Goal: Task Accomplishment & Management: Use online tool/utility

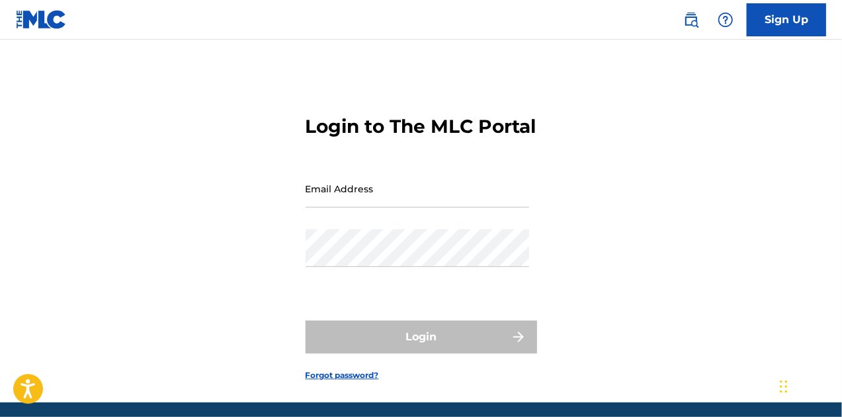
click at [406, 208] on input "Email Address" at bounding box center [418, 189] width 224 height 38
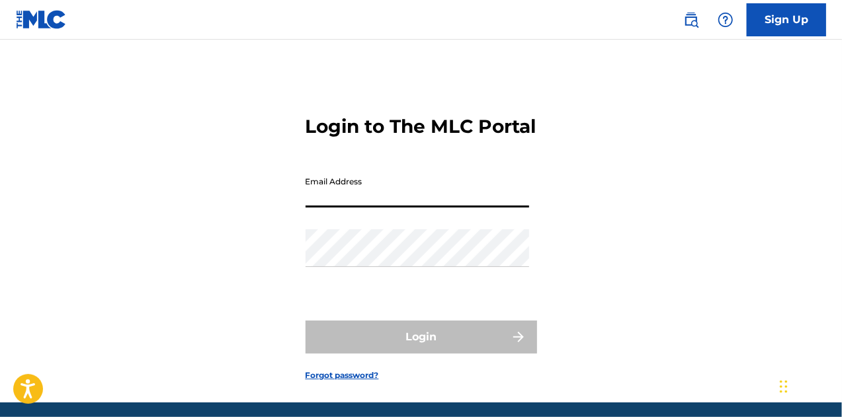
click at [406, 208] on input "Email Address" at bounding box center [418, 189] width 224 height 38
click at [263, 219] on div "Login to The MLC Portal Email Address Password Login Forgot password?" at bounding box center [421, 238] width 842 height 330
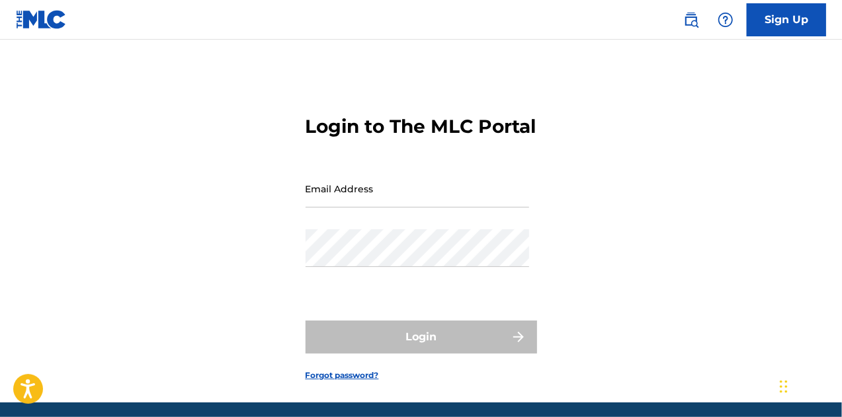
click at [344, 208] on input "Email Address" at bounding box center [418, 189] width 224 height 38
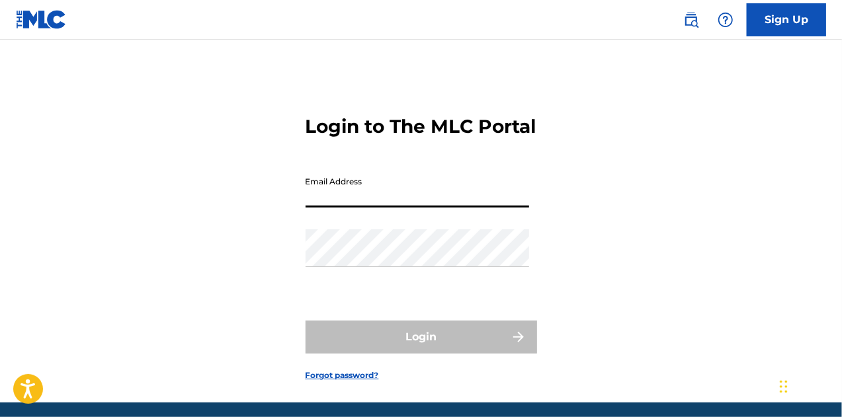
click at [344, 208] on input "Email Address" at bounding box center [418, 189] width 224 height 38
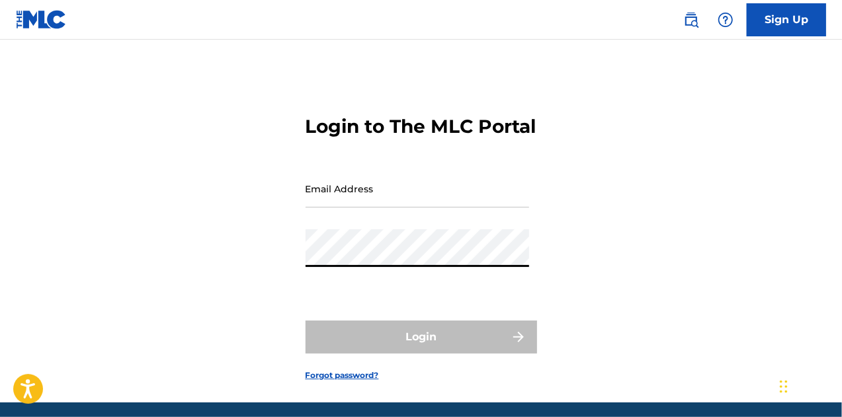
type input "[EMAIL_ADDRESS][DOMAIN_NAME]"
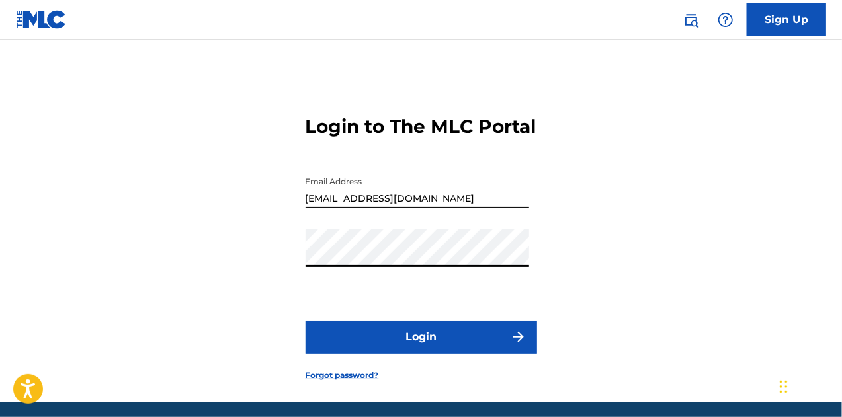
click at [410, 349] on button "Login" at bounding box center [421, 337] width 231 height 33
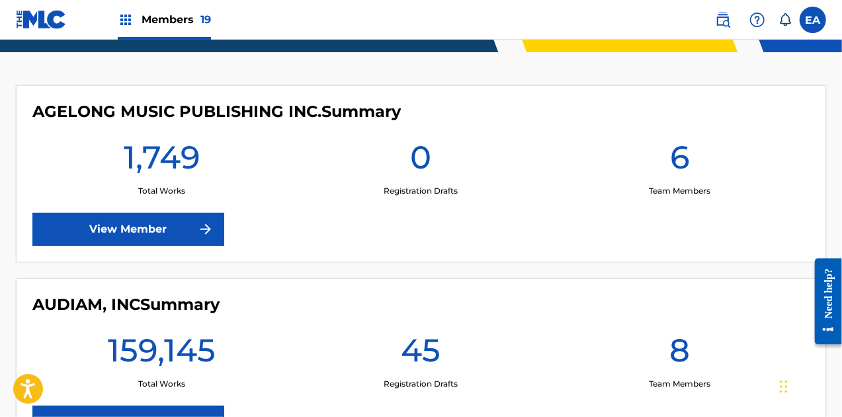
scroll to position [345, 0]
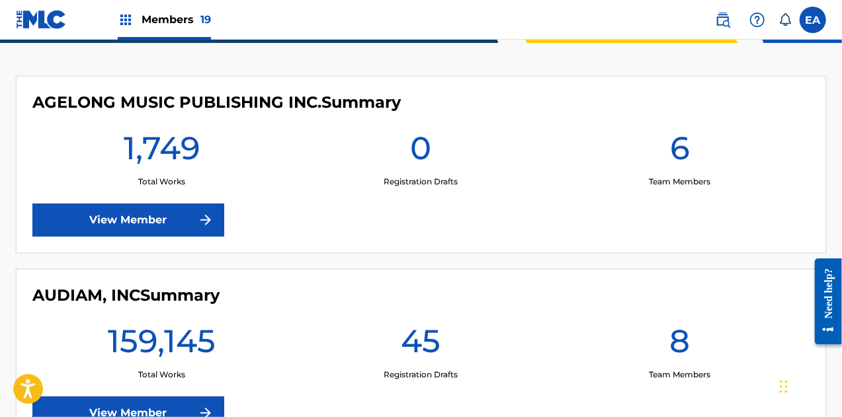
click at [202, 401] on link "View Member" at bounding box center [128, 413] width 192 height 33
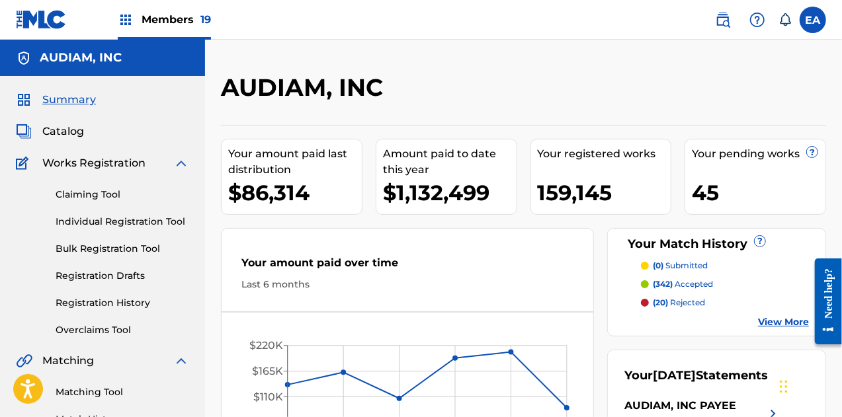
click at [118, 335] on link "Overclaims Tool" at bounding box center [123, 330] width 134 height 14
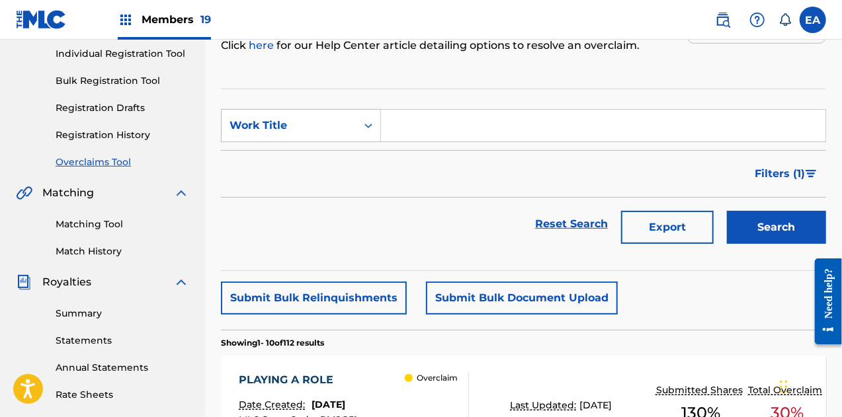
scroll to position [164, 0]
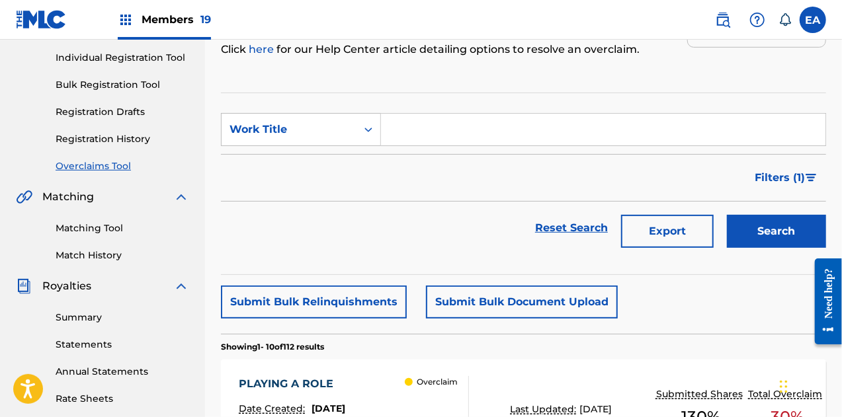
click at [766, 175] on span "Filters ( 1 )" at bounding box center [780, 178] width 50 height 16
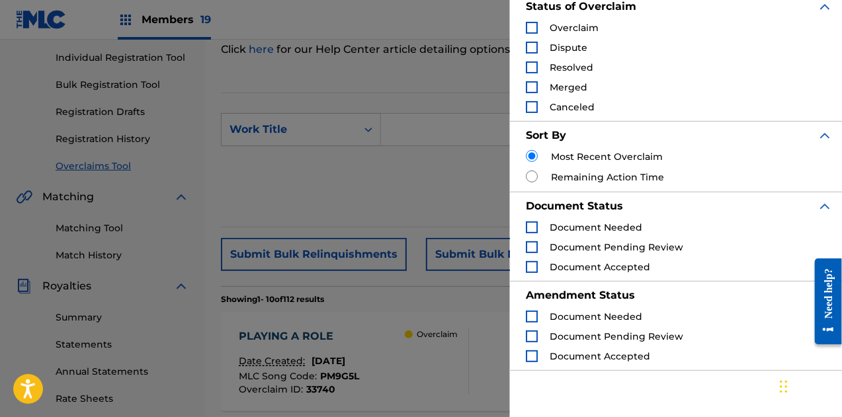
scroll to position [172, 0]
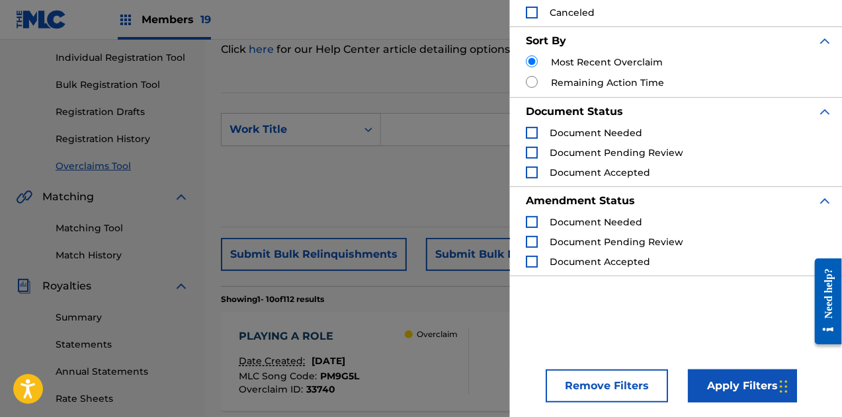
click at [438, 183] on div "Reset Search Export Search" at bounding box center [523, 180] width 605 height 53
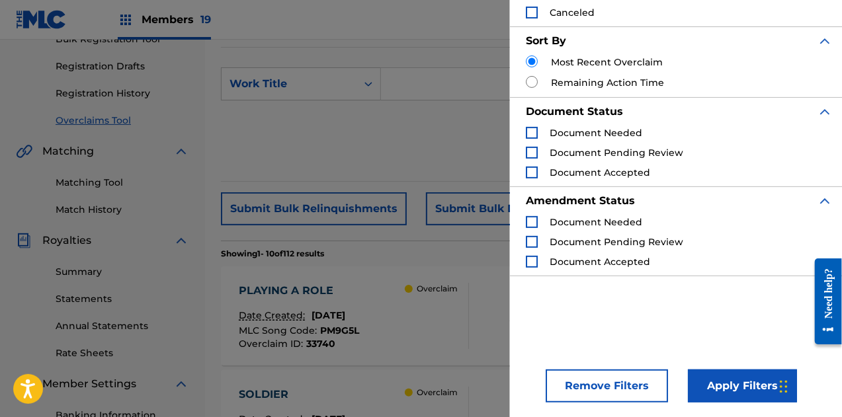
scroll to position [210, 0]
click at [518, 372] on div "Remove Filters Apply Filters" at bounding box center [679, 374] width 339 height 87
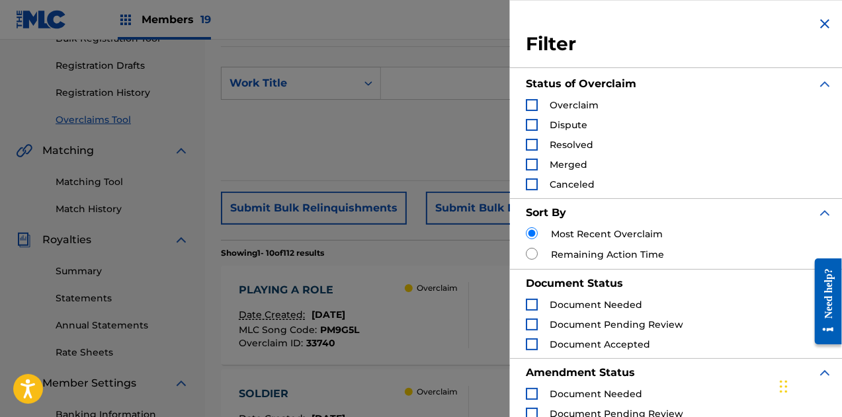
scroll to position [172, 0]
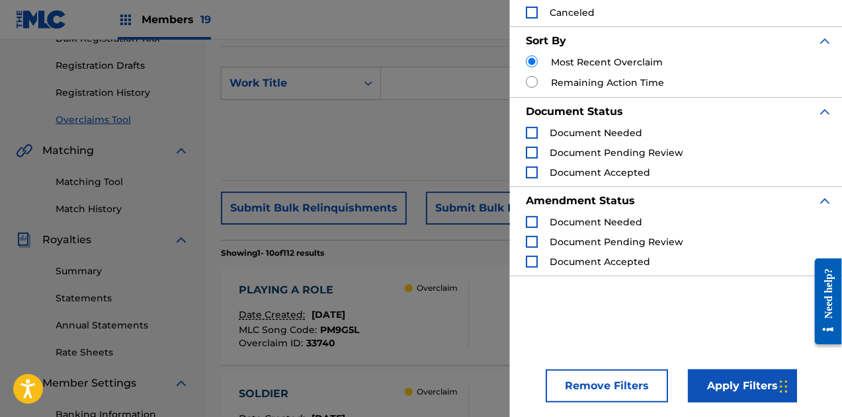
click at [716, 383] on button "Apply Filters" at bounding box center [742, 386] width 109 height 33
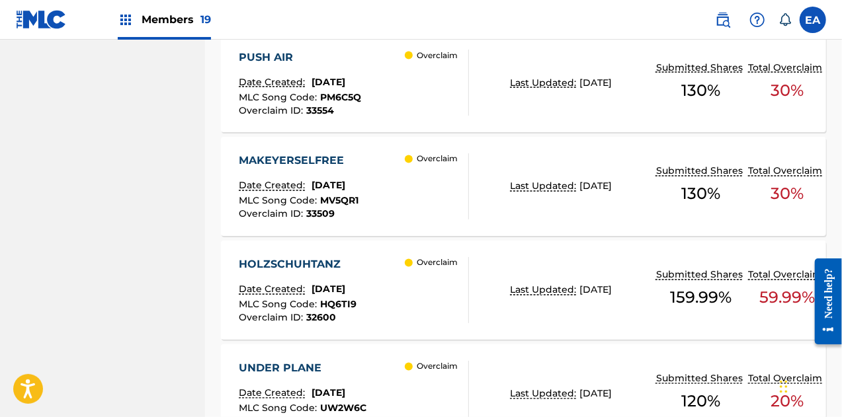
scroll to position [1270, 0]
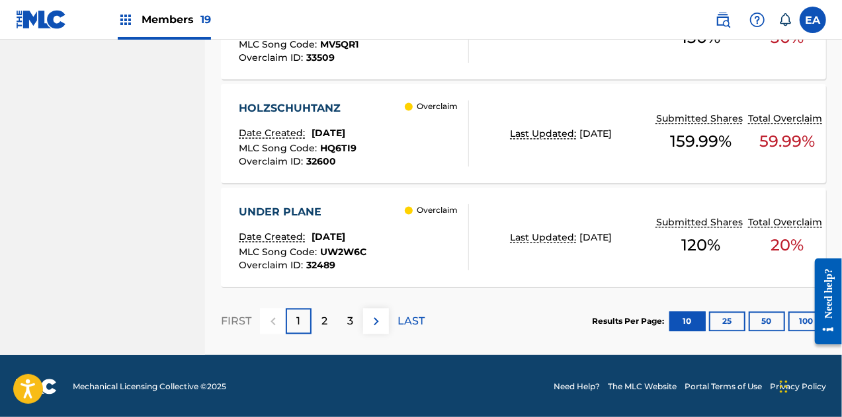
click at [328, 315] on div "2" at bounding box center [324, 321] width 26 height 26
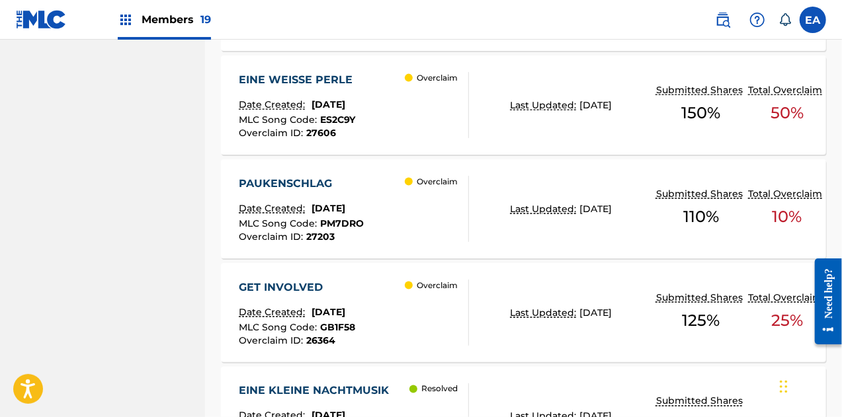
scroll to position [884, 0]
click at [455, 213] on div "Overclaim" at bounding box center [436, 208] width 63 height 66
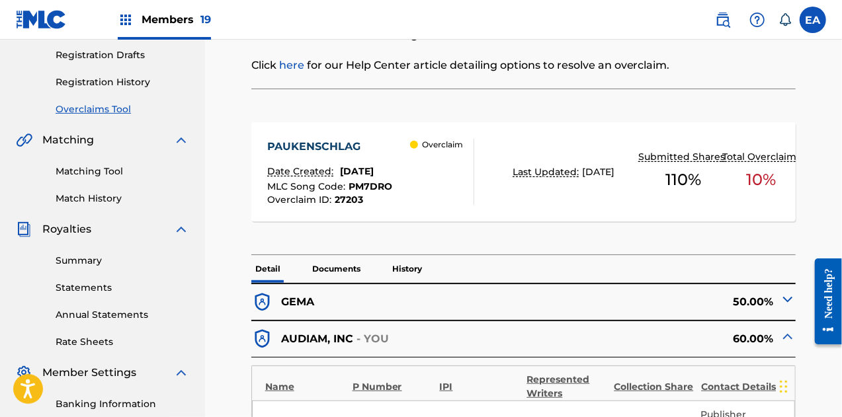
scroll to position [216, 0]
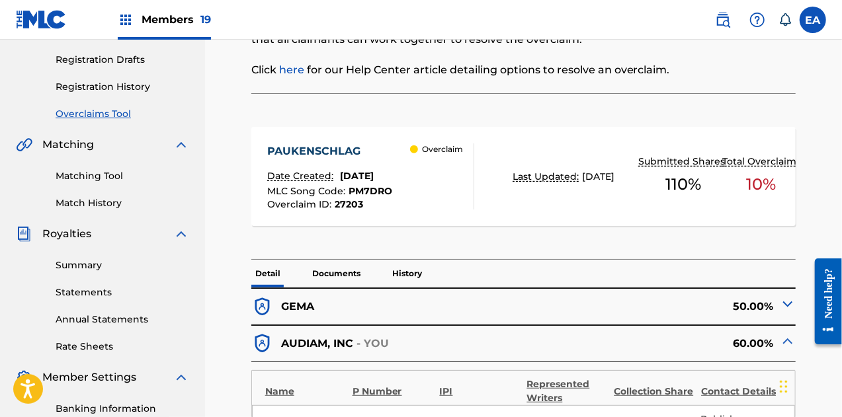
click at [325, 260] on p "Documents" at bounding box center [336, 274] width 56 height 28
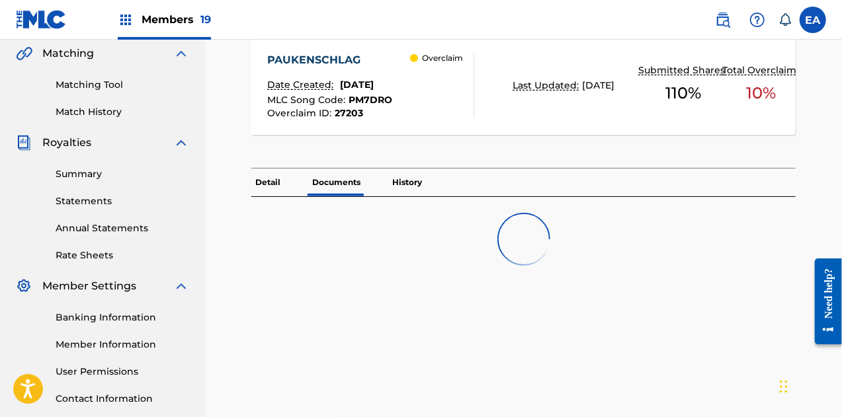
scroll to position [323, 0]
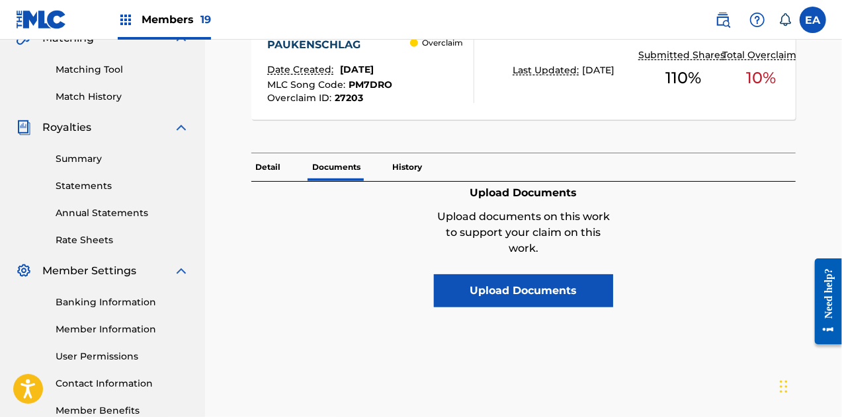
click at [265, 158] on p "Detail" at bounding box center [267, 167] width 33 height 28
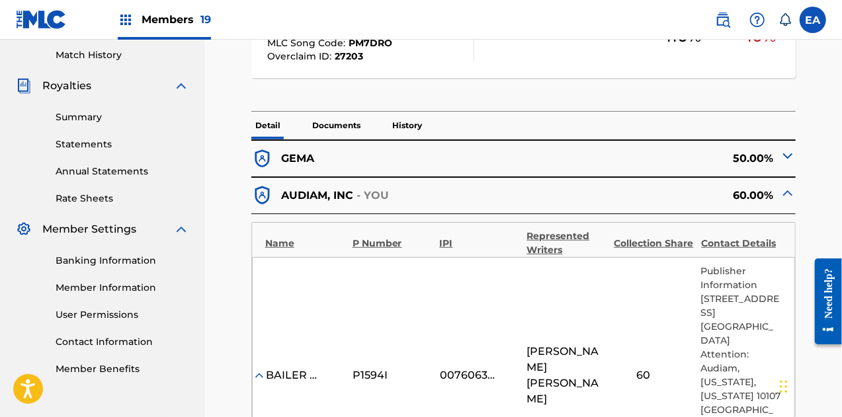
scroll to position [366, 0]
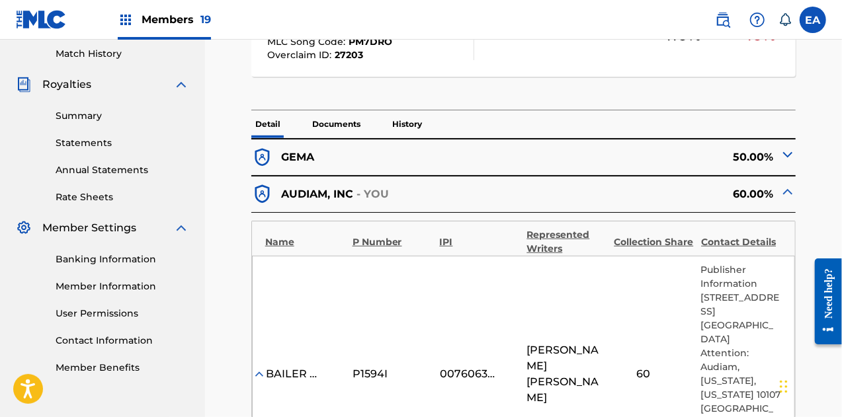
click at [485, 149] on div "GEMA" at bounding box center [387, 158] width 272 height 22
click at [784, 151] on img at bounding box center [788, 155] width 16 height 16
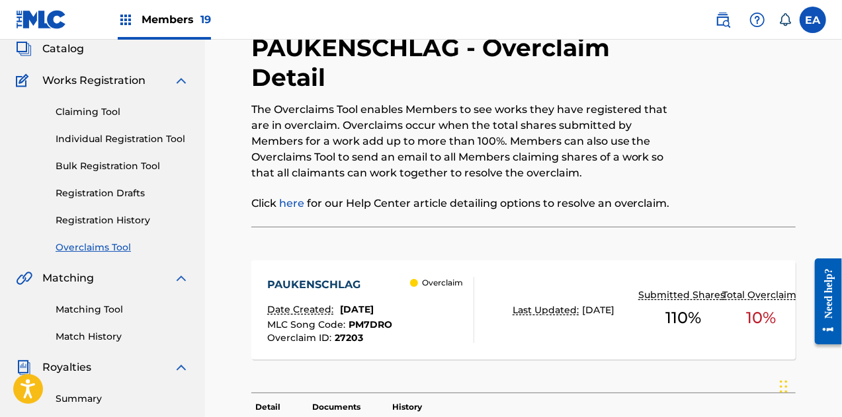
scroll to position [0, 0]
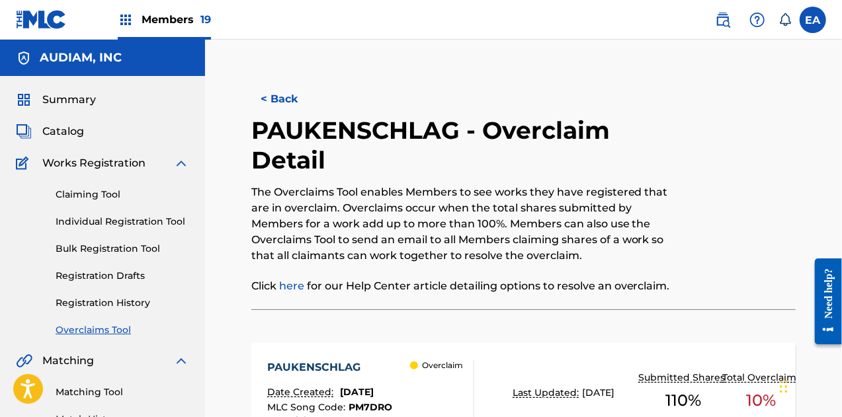
click at [272, 91] on button "< Back" at bounding box center [290, 99] width 79 height 33
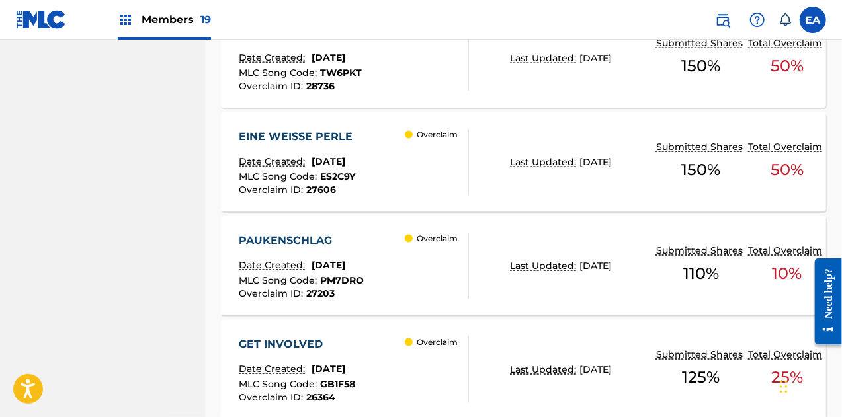
scroll to position [784, 0]
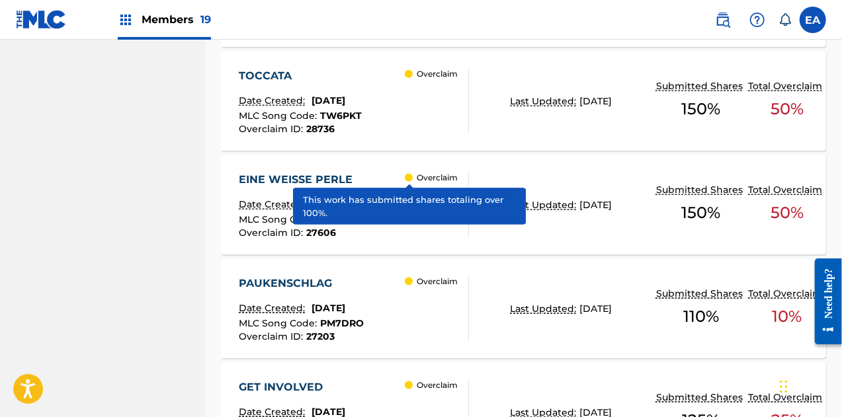
click at [333, 181] on div "EINE WEISSE PERLE" at bounding box center [299, 180] width 120 height 16
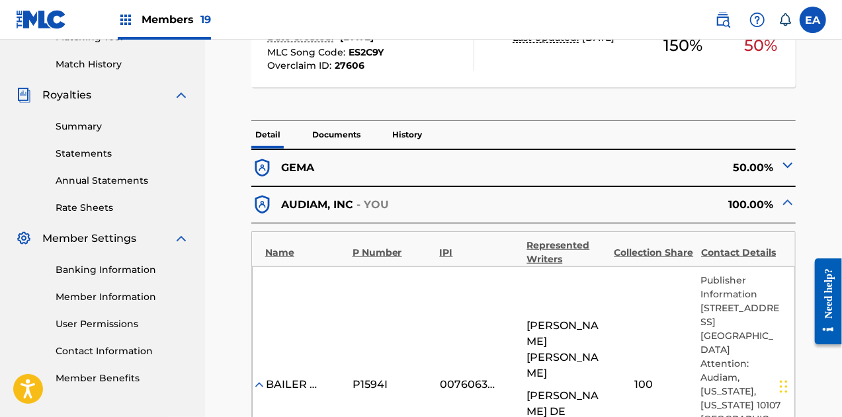
scroll to position [351, 0]
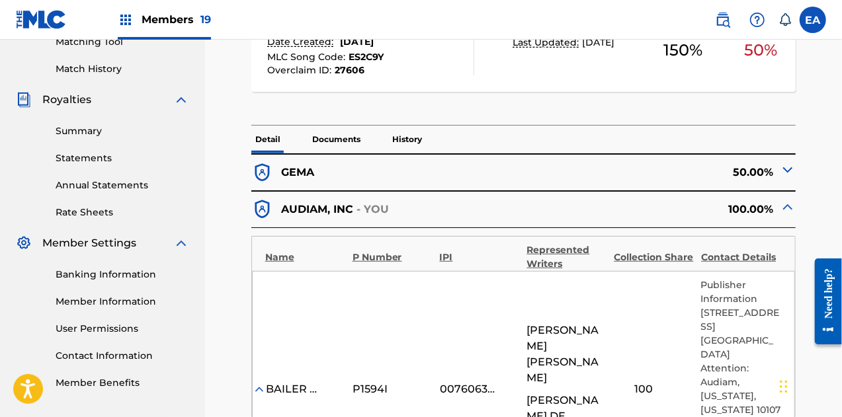
click at [776, 169] on div "50.00%" at bounding box center [660, 173] width 272 height 22
click at [783, 171] on img at bounding box center [788, 170] width 16 height 16
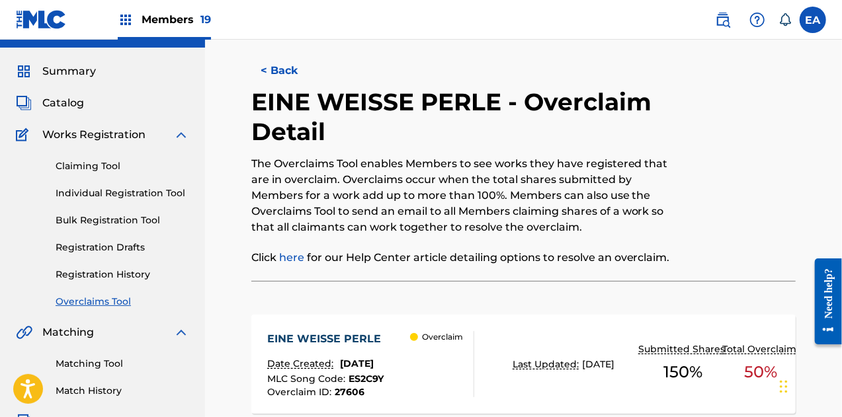
scroll to position [26, 0]
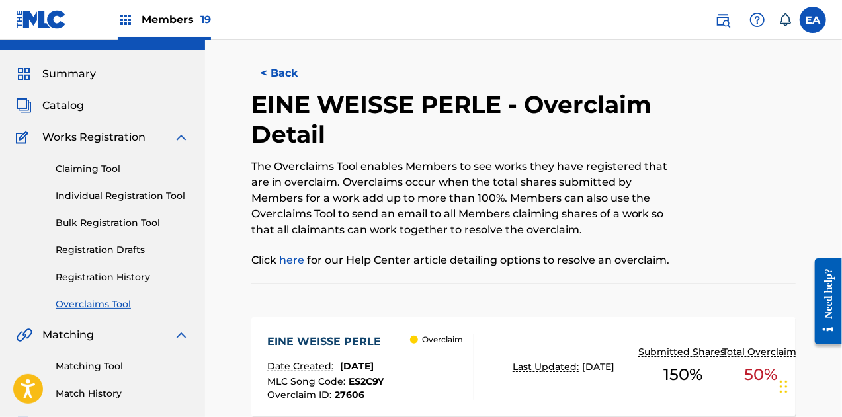
click at [289, 79] on button "< Back" at bounding box center [290, 73] width 79 height 33
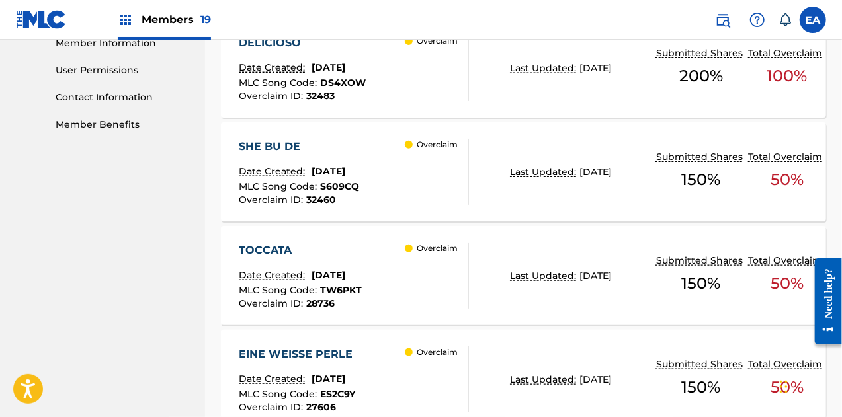
scroll to position [608, 0]
click at [341, 179] on div "Date Created: August 13, 2025" at bounding box center [299, 173] width 120 height 17
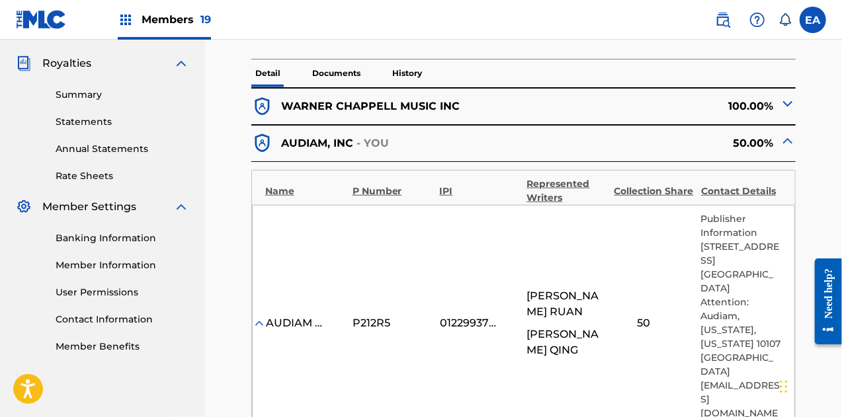
scroll to position [386, 0]
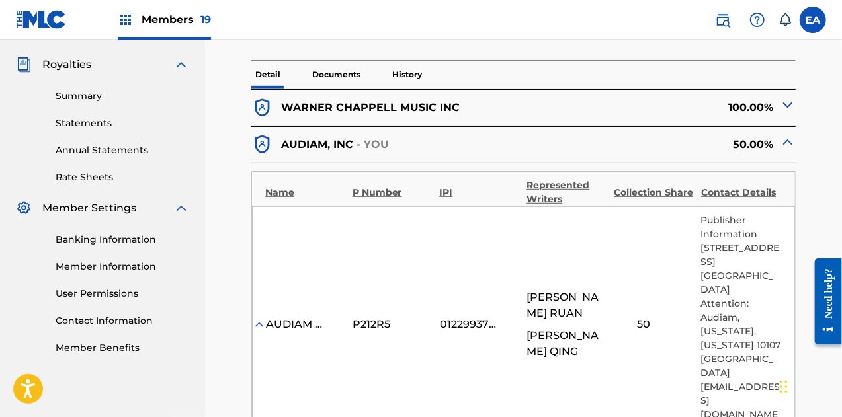
click at [786, 106] on img at bounding box center [788, 105] width 16 height 16
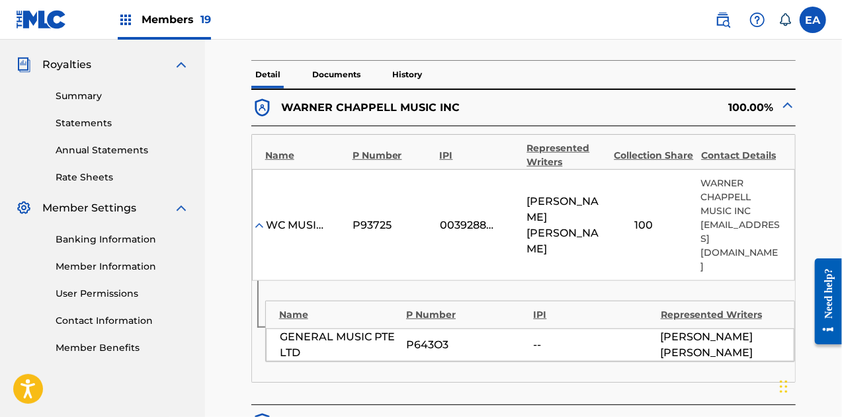
click at [786, 106] on img at bounding box center [788, 105] width 16 height 16
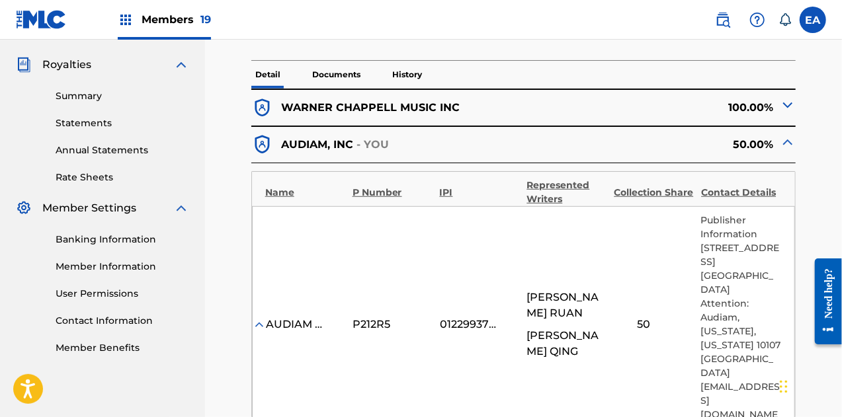
click at [784, 104] on img at bounding box center [788, 105] width 16 height 16
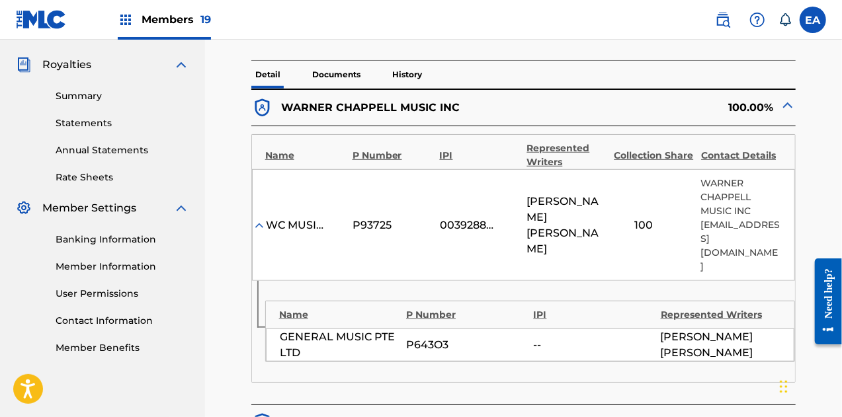
click at [784, 104] on img at bounding box center [788, 105] width 16 height 16
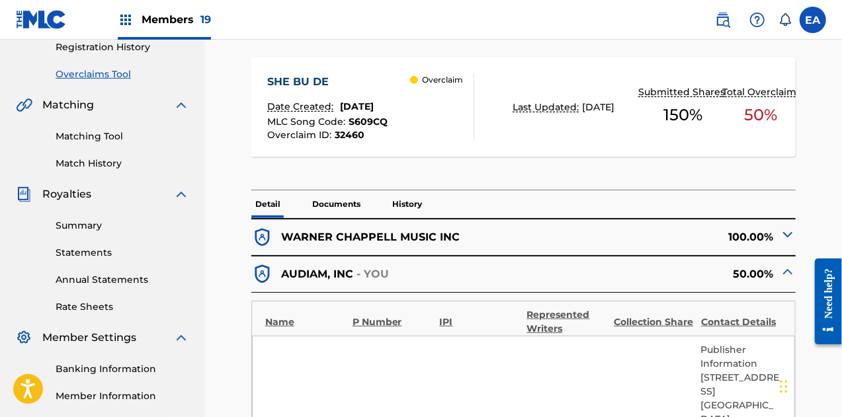
scroll to position [0, 0]
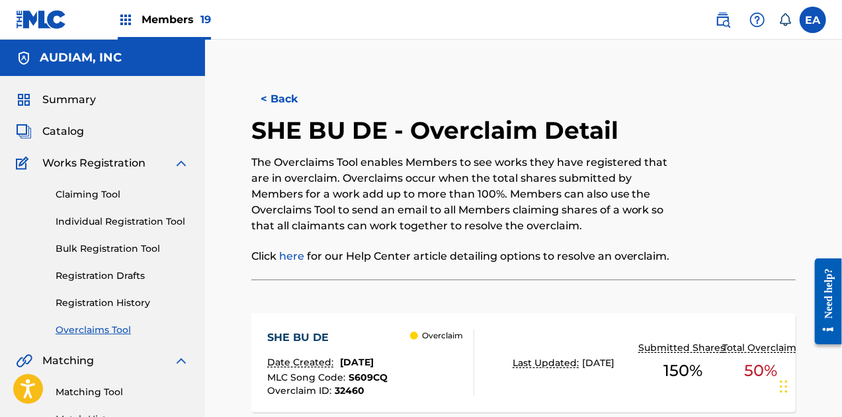
click at [270, 102] on button "< Back" at bounding box center [290, 99] width 79 height 33
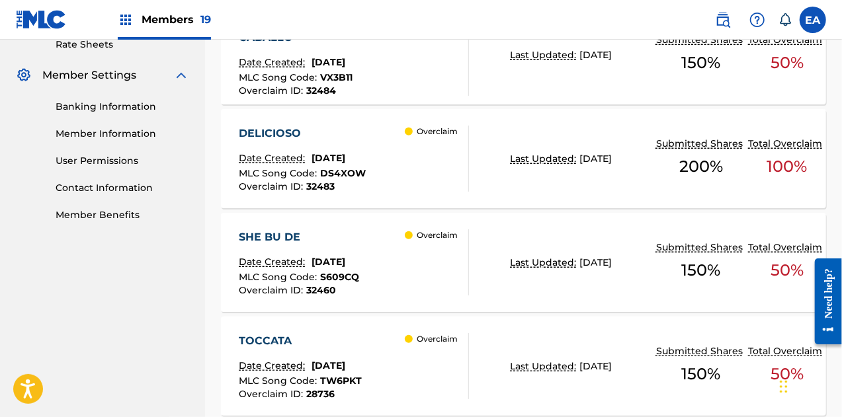
scroll to position [516, 0]
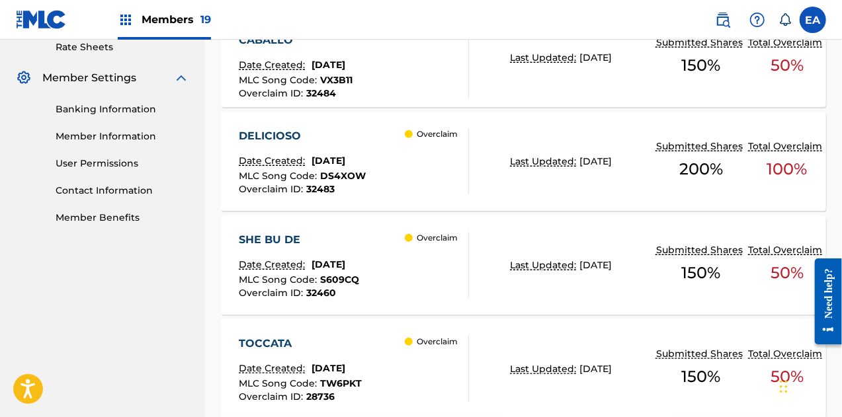
click at [362, 149] on div "DELICIOSO Date Created: August 13, 2025 MLC Song Code : DS4XOW Overclaim ID : 3…" at bounding box center [302, 161] width 127 height 66
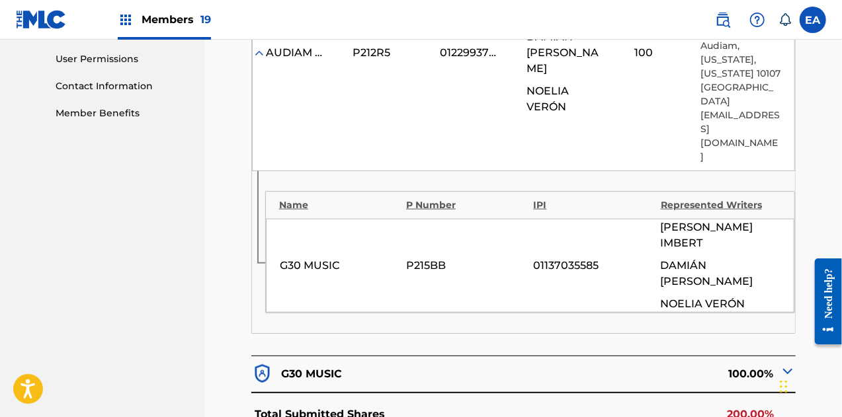
scroll to position [621, 0]
click at [786, 363] on img at bounding box center [788, 371] width 16 height 16
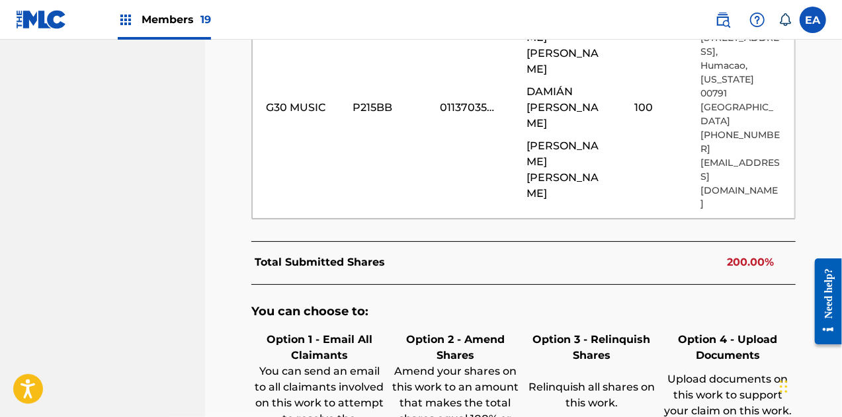
scroll to position [1143, 0]
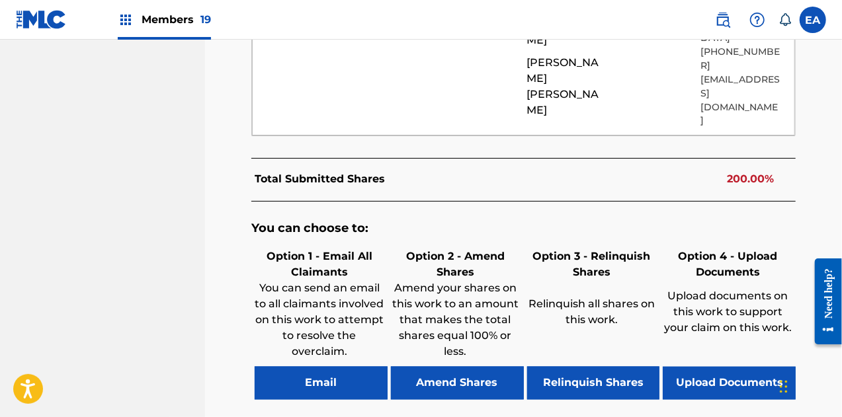
click at [669, 367] on button "Upload Documents" at bounding box center [729, 383] width 133 height 33
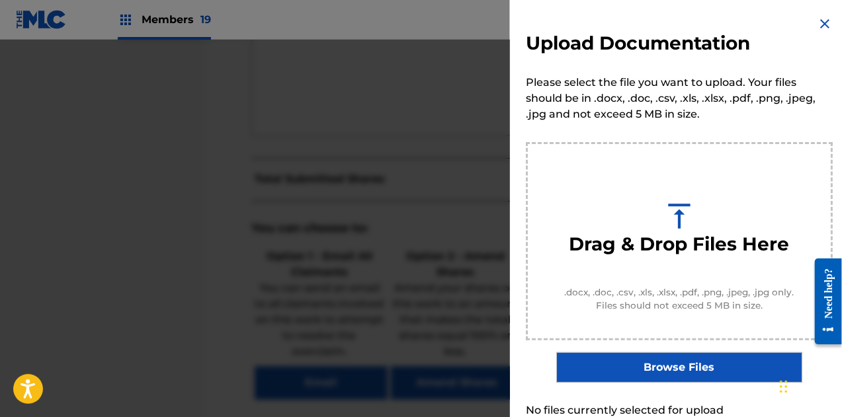
click at [642, 378] on label "Browse Files" at bounding box center [678, 367] width 245 height 30
click at [0, 0] on input "Browse Files" at bounding box center [0, 0] width 0 height 0
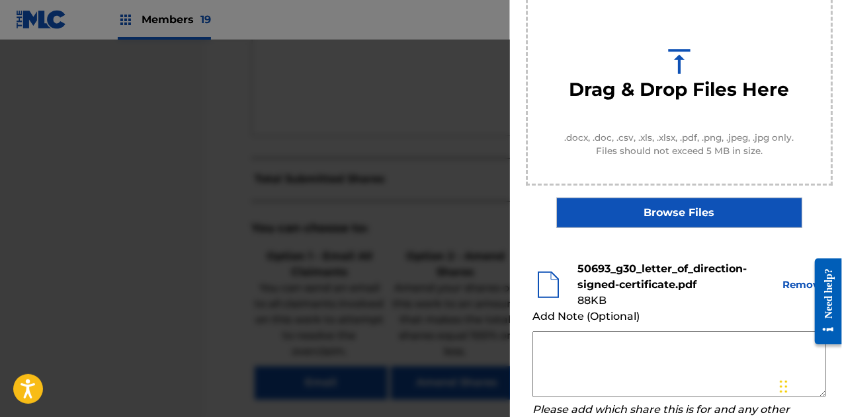
scroll to position [253, 0]
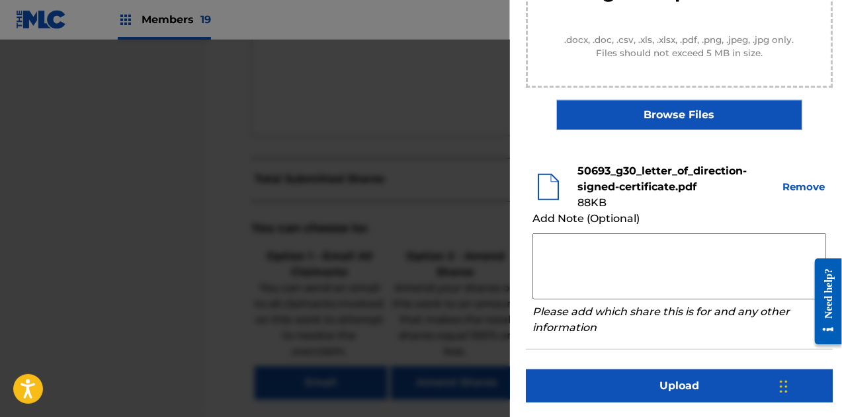
click at [690, 378] on button "Upload" at bounding box center [679, 386] width 307 height 33
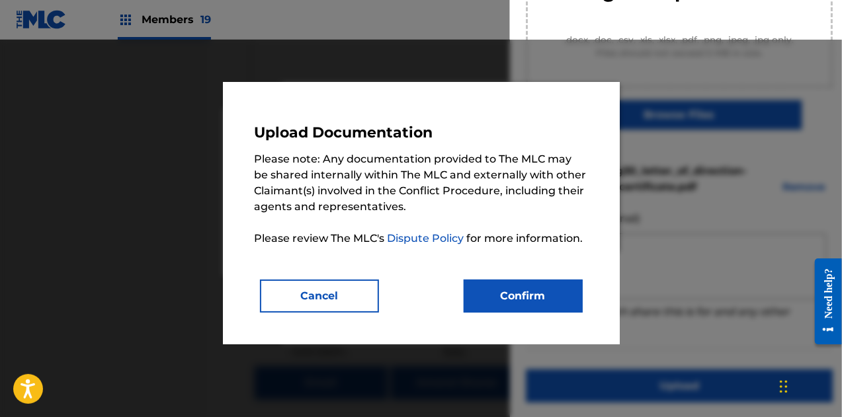
click at [563, 300] on button "Confirm" at bounding box center [523, 296] width 119 height 33
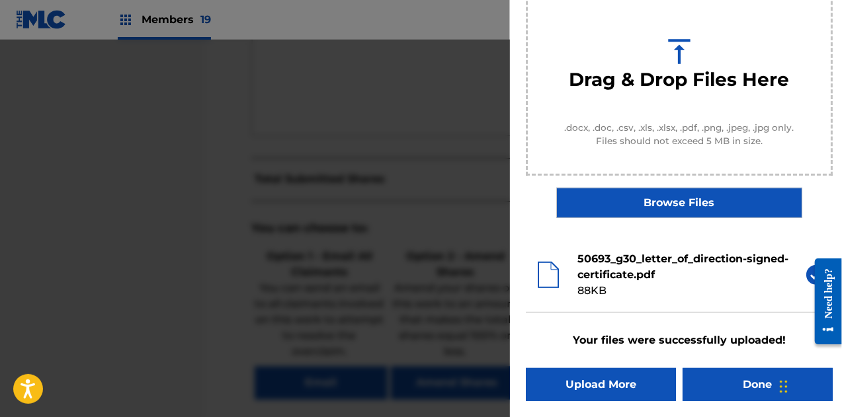
scroll to position [164, 0]
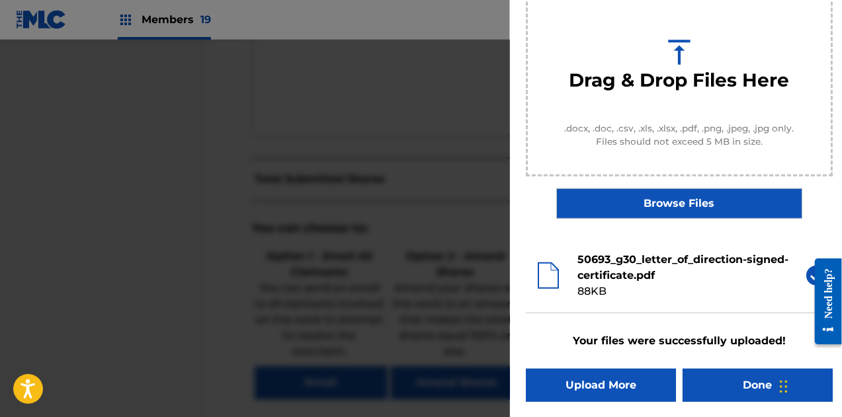
click at [739, 389] on button "Done" at bounding box center [758, 385] width 150 height 33
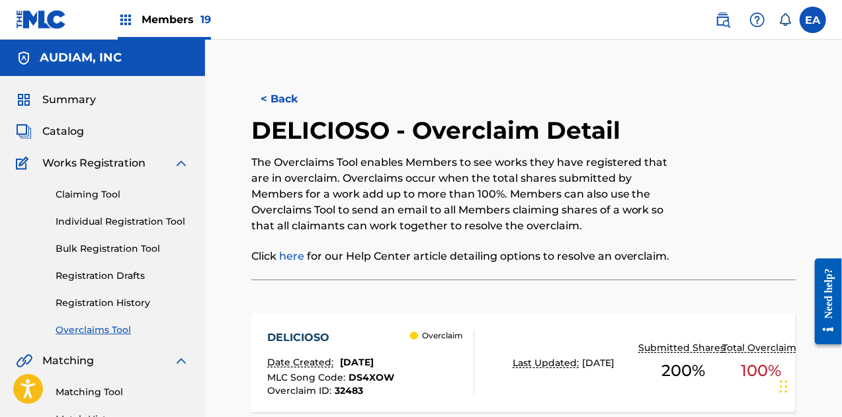
click at [290, 89] on button "< Back" at bounding box center [290, 99] width 79 height 33
click at [269, 109] on button "< Back" at bounding box center [290, 99] width 79 height 33
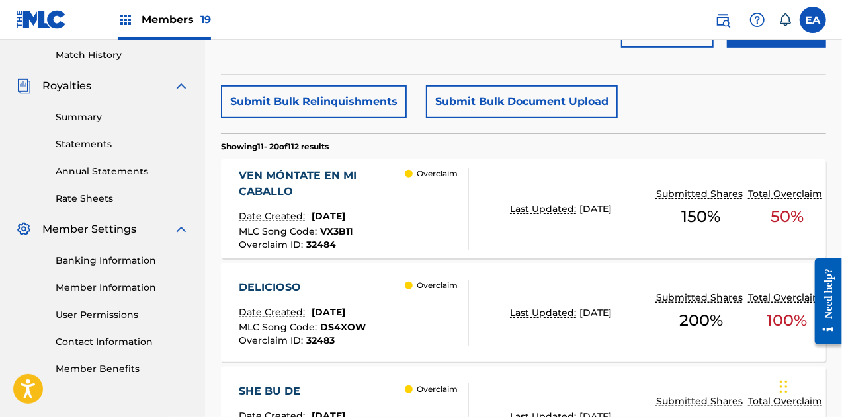
scroll to position [364, 0]
click at [357, 186] on div "VEN MÓNTATE EN MI CABALLO" at bounding box center [322, 185] width 166 height 32
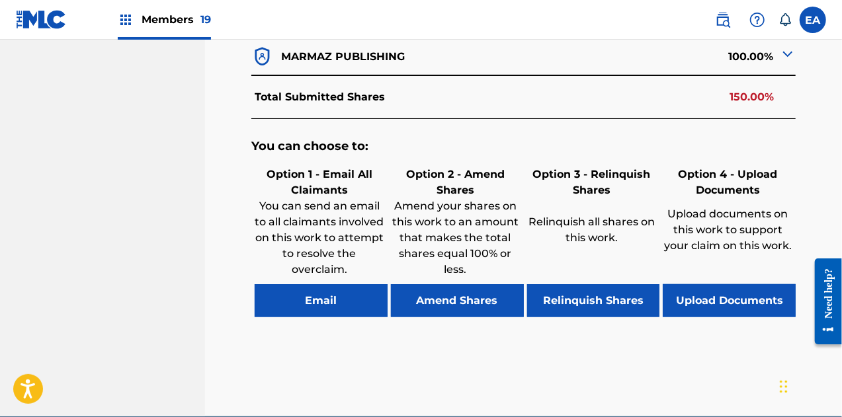
scroll to position [912, 0]
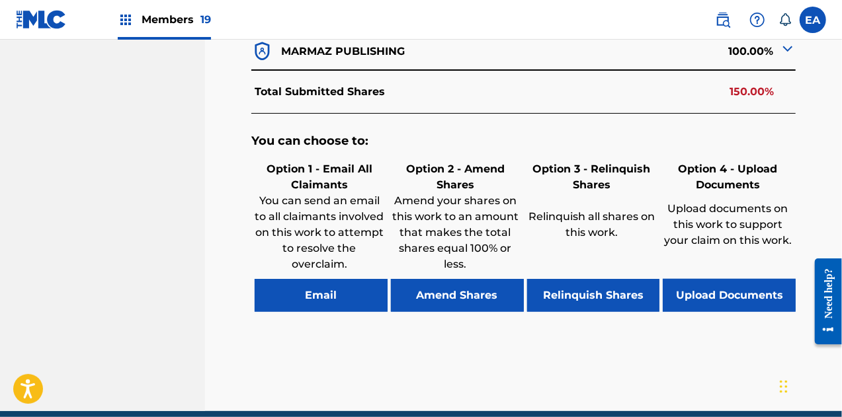
click at [714, 279] on button "Upload Documents" at bounding box center [729, 295] width 133 height 33
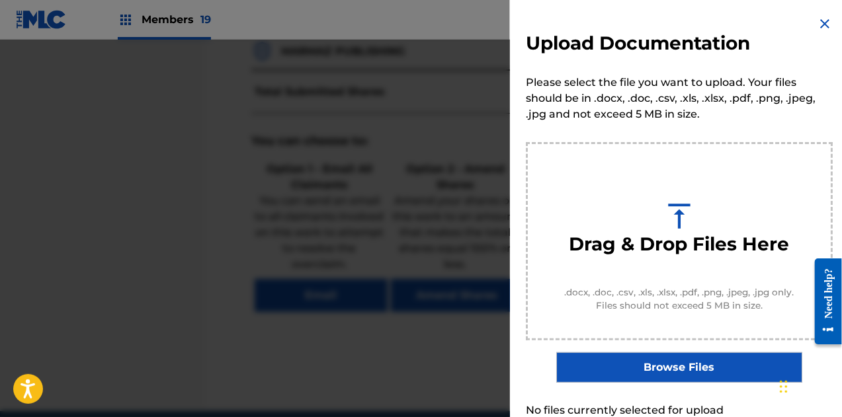
scroll to position [69, 0]
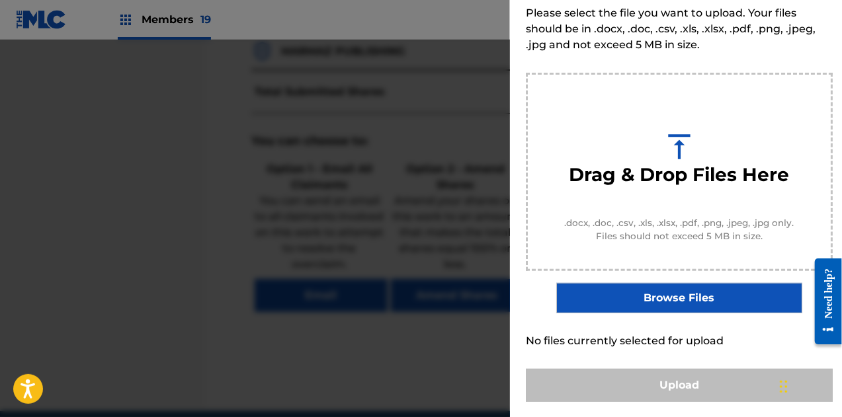
click at [669, 302] on label "Browse Files" at bounding box center [678, 298] width 245 height 30
click at [0, 0] on input "Browse Files" at bounding box center [0, 0] width 0 height 0
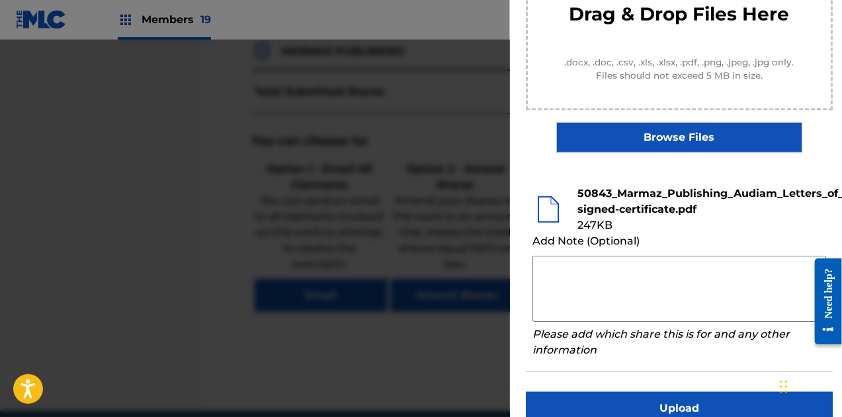
scroll to position [257, 0]
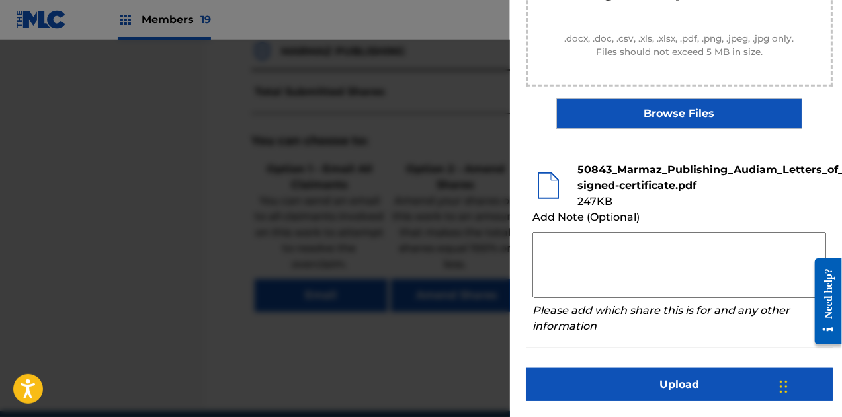
click at [657, 380] on button "Upload" at bounding box center [679, 384] width 307 height 33
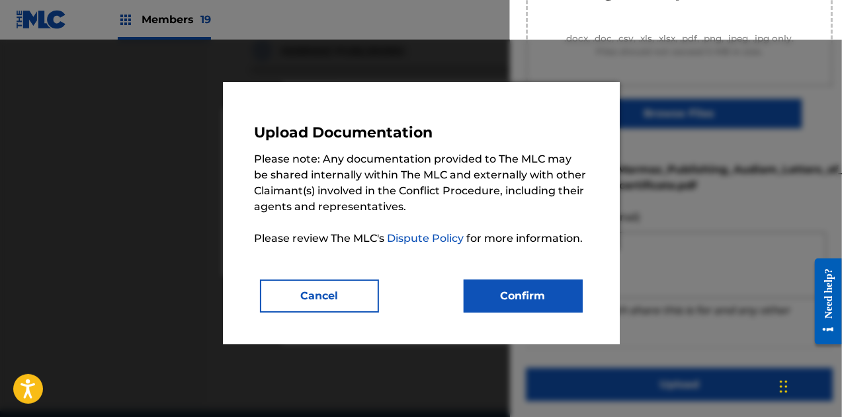
click at [534, 286] on button "Confirm" at bounding box center [523, 296] width 119 height 33
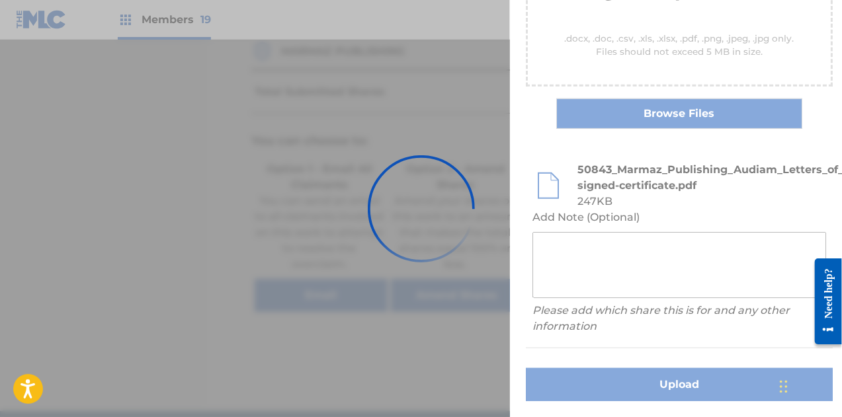
scroll to position [168, 0]
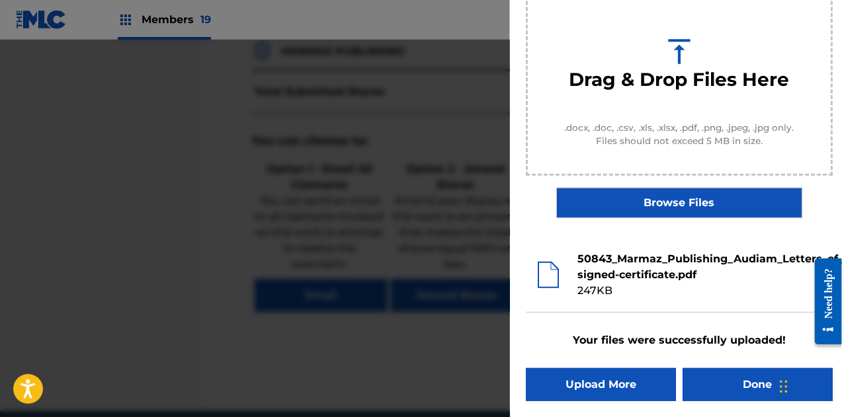
click at [725, 372] on button "Done" at bounding box center [758, 384] width 150 height 33
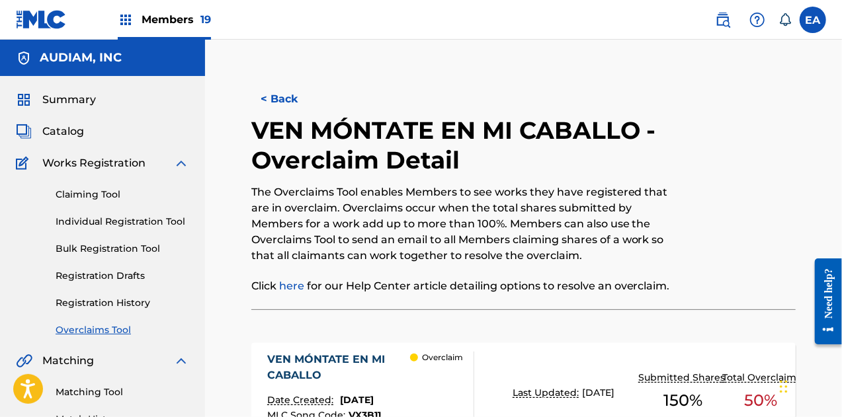
click at [280, 89] on button "< Back" at bounding box center [290, 99] width 79 height 33
click at [286, 103] on button "< Back" at bounding box center [290, 99] width 79 height 33
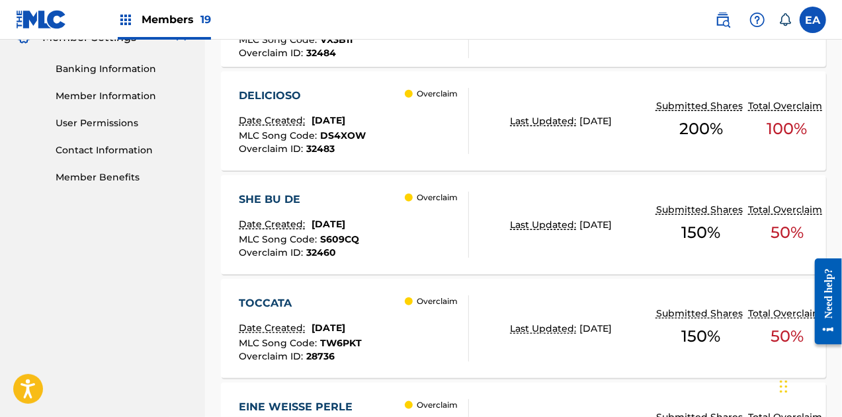
scroll to position [585, 0]
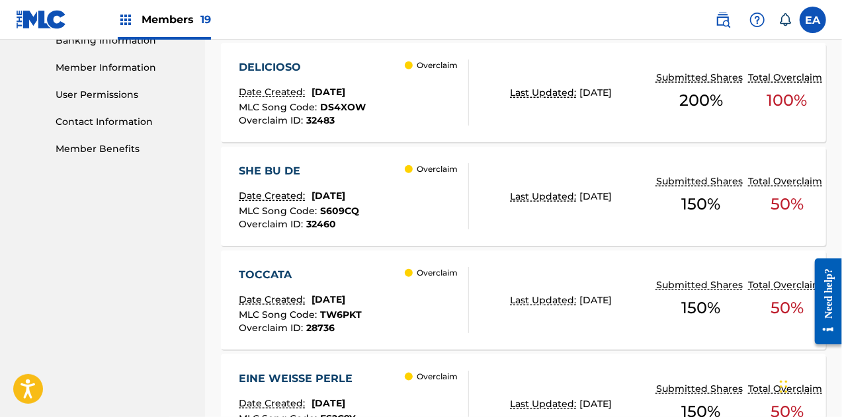
click at [359, 211] on div "MLC Song Code : S609CQ" at bounding box center [299, 212] width 120 height 13
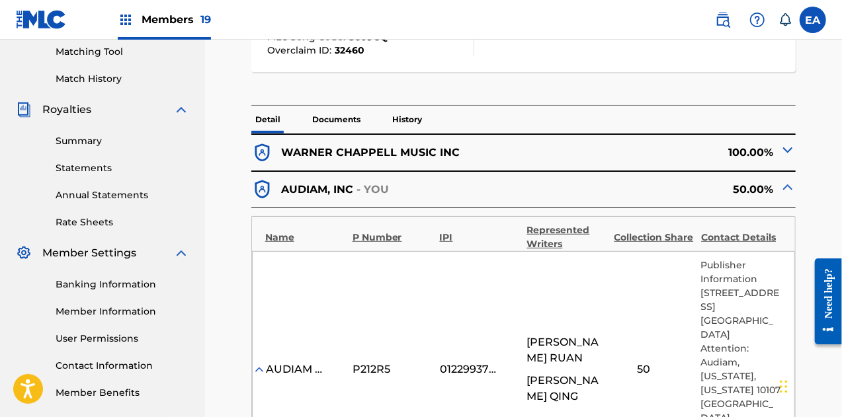
scroll to position [342, 0]
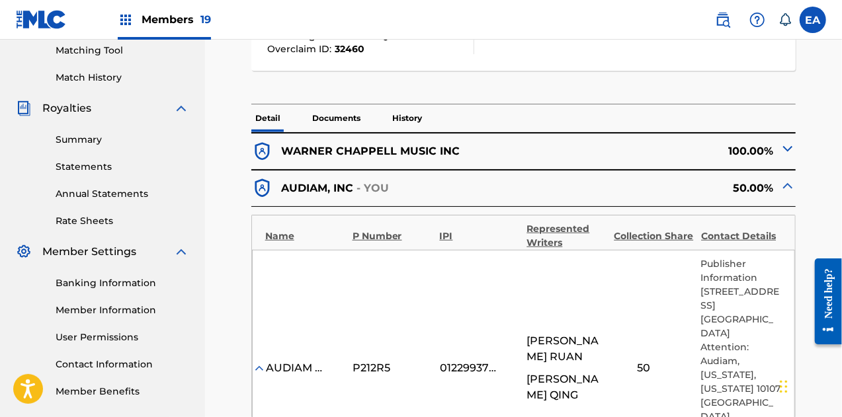
click at [792, 146] on img at bounding box center [788, 149] width 16 height 16
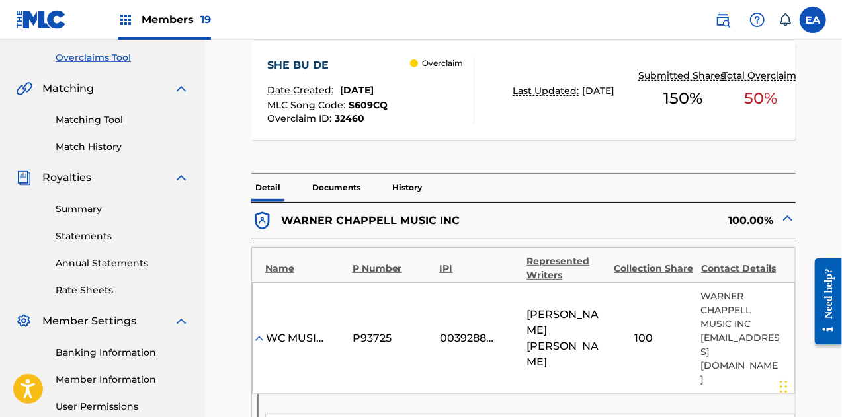
scroll to position [271, 0]
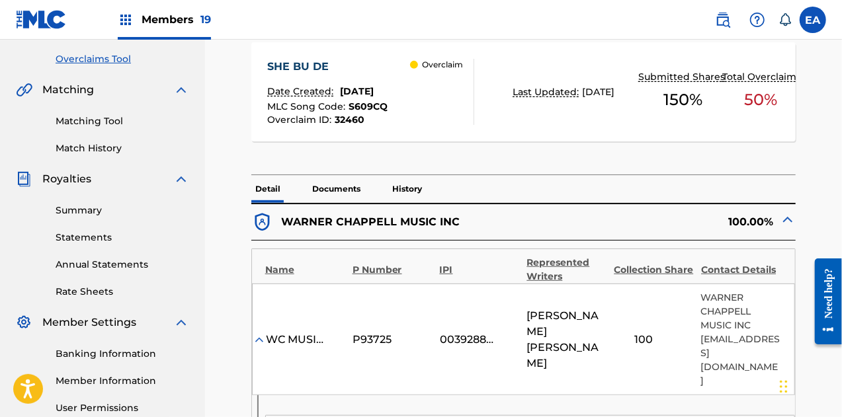
click at [384, 109] on span "S609CQ" at bounding box center [368, 107] width 39 height 12
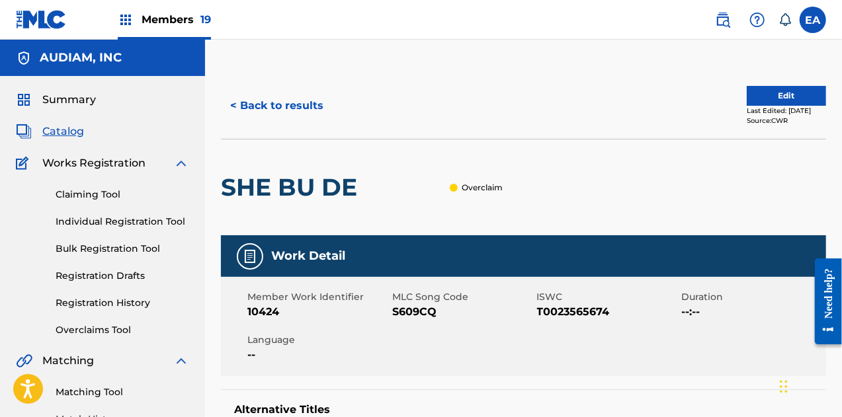
click at [415, 315] on span "S609CQ" at bounding box center [463, 312] width 142 height 16
copy span "S609CQ"
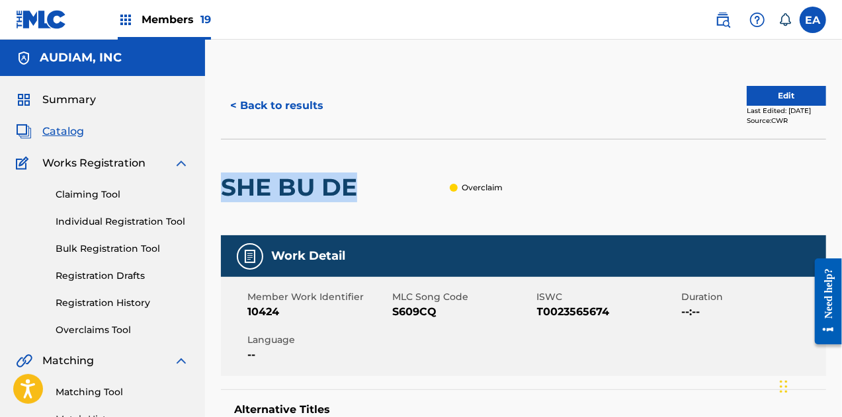
drag, startPoint x: 226, startPoint y: 189, endPoint x: 356, endPoint y: 188, distance: 130.9
click at [356, 188] on h2 "SHE BU DE" at bounding box center [292, 188] width 143 height 30
copy h2 "SHE BU DE"
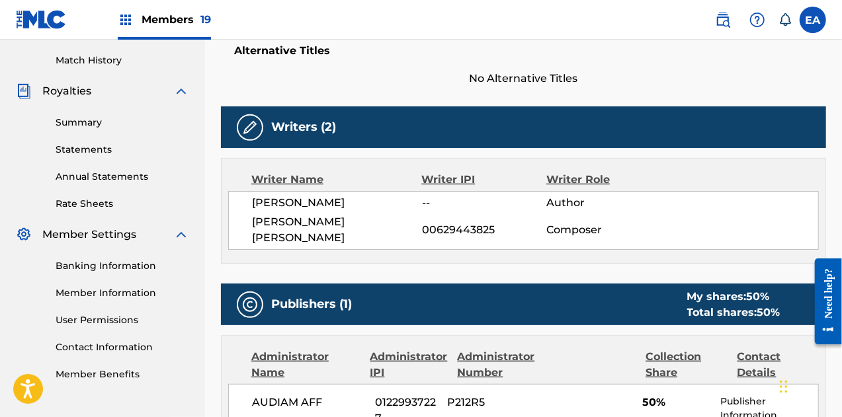
scroll to position [357, 0]
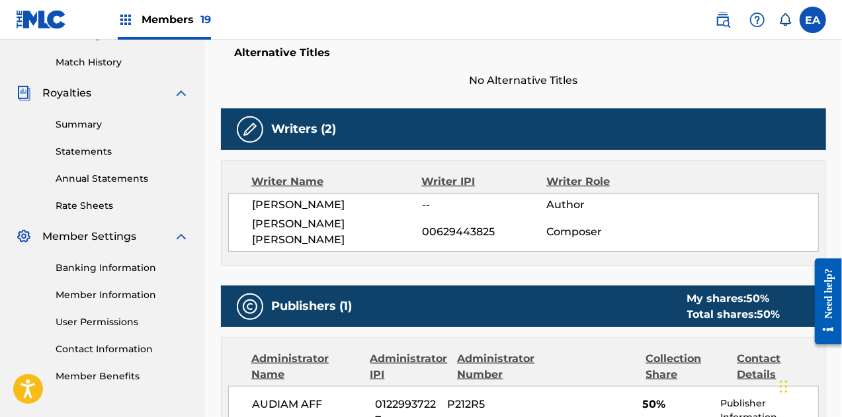
drag, startPoint x: 319, startPoint y: 202, endPoint x: 347, endPoint y: 202, distance: 27.8
click at [347, 202] on span "HUANG XIU QING" at bounding box center [337, 205] width 170 height 16
drag, startPoint x: 255, startPoint y: 204, endPoint x: 347, endPoint y: 198, distance: 92.1
click at [347, 198] on span "HUANG XIU QING" at bounding box center [337, 205] width 170 height 16
copy span "HUANG XIU QING"
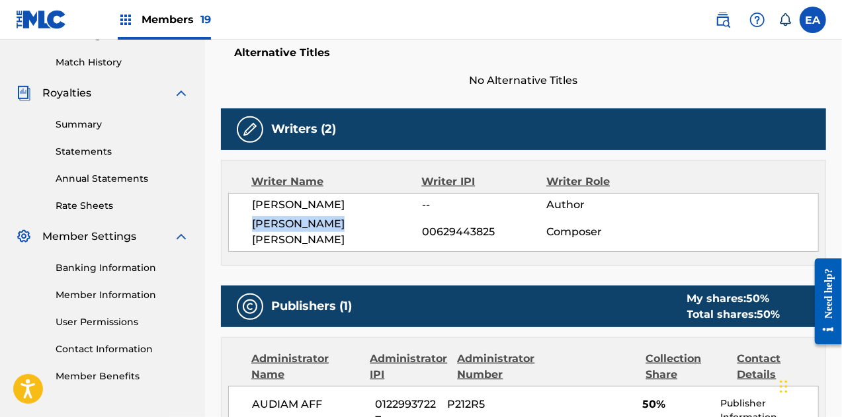
drag, startPoint x: 254, startPoint y: 224, endPoint x: 357, endPoint y: 219, distance: 103.3
click at [357, 219] on span "DAN QING RUAN" at bounding box center [337, 232] width 170 height 32
copy span "DAN QING RUAN"
click at [23, 18] on img at bounding box center [41, 19] width 51 height 19
